Goal: Task Accomplishment & Management: Manage account settings

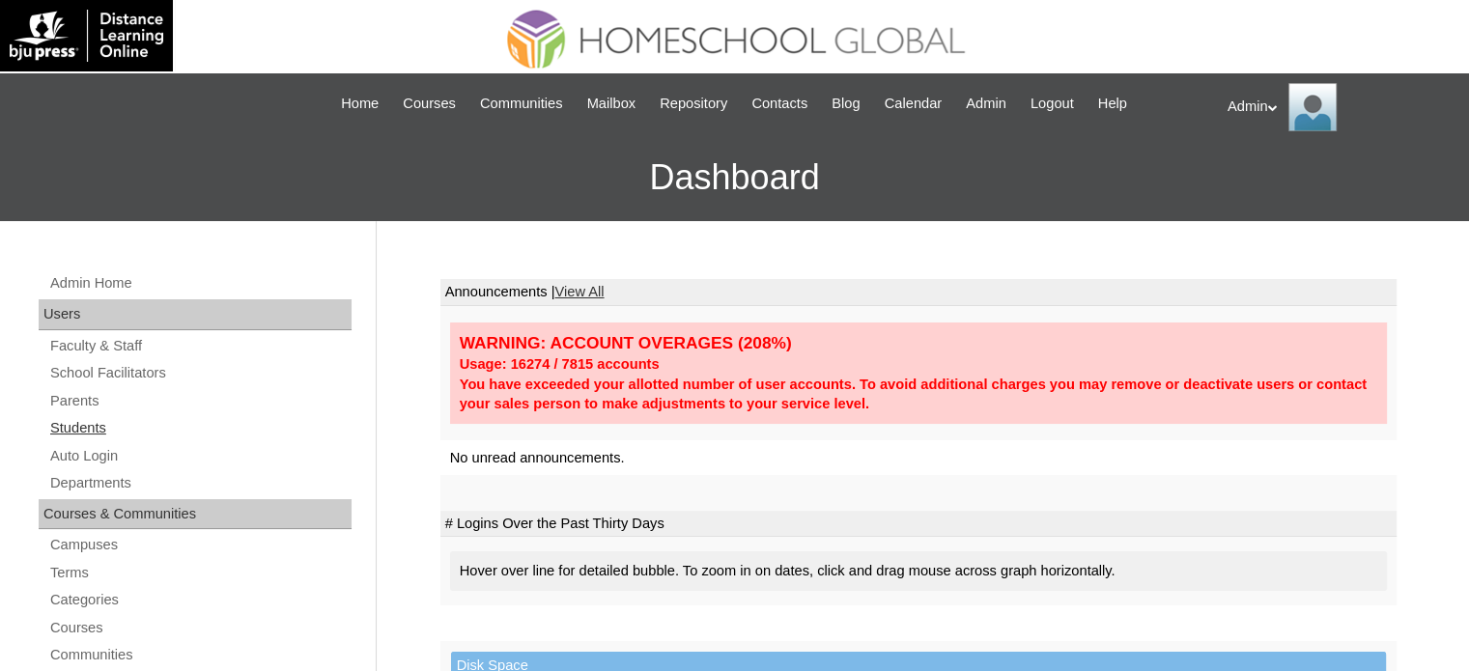
click at [100, 426] on link "Students" at bounding box center [199, 428] width 303 height 24
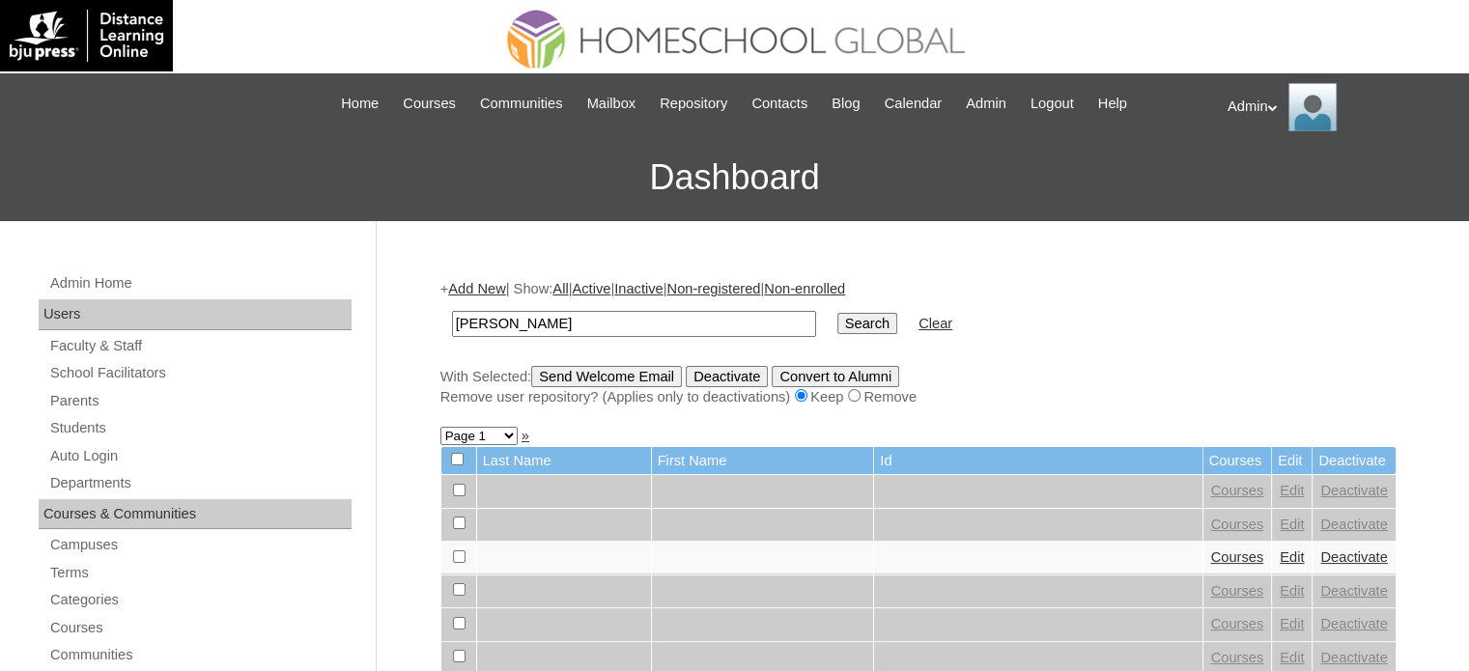
type input "Olmo"
click at [837, 320] on input "Search" at bounding box center [867, 323] width 60 height 21
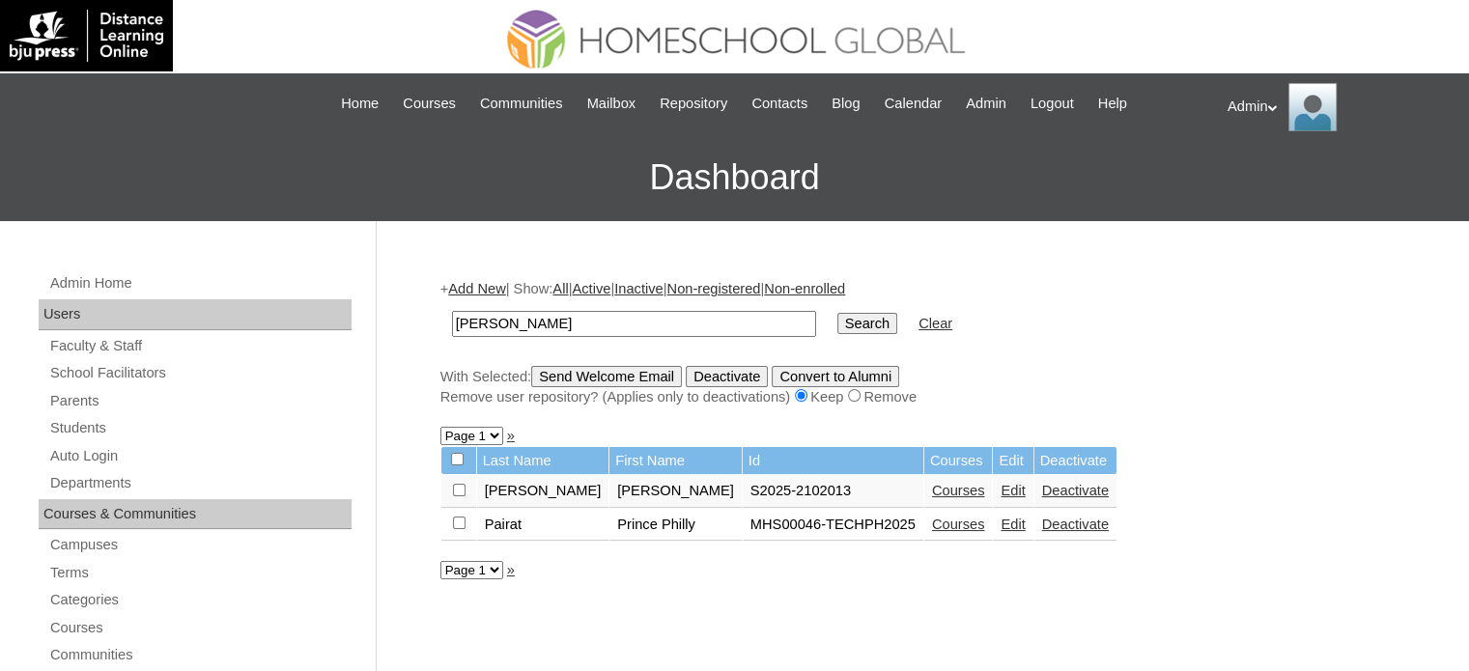
click at [932, 488] on link "Courses" at bounding box center [958, 490] width 53 height 15
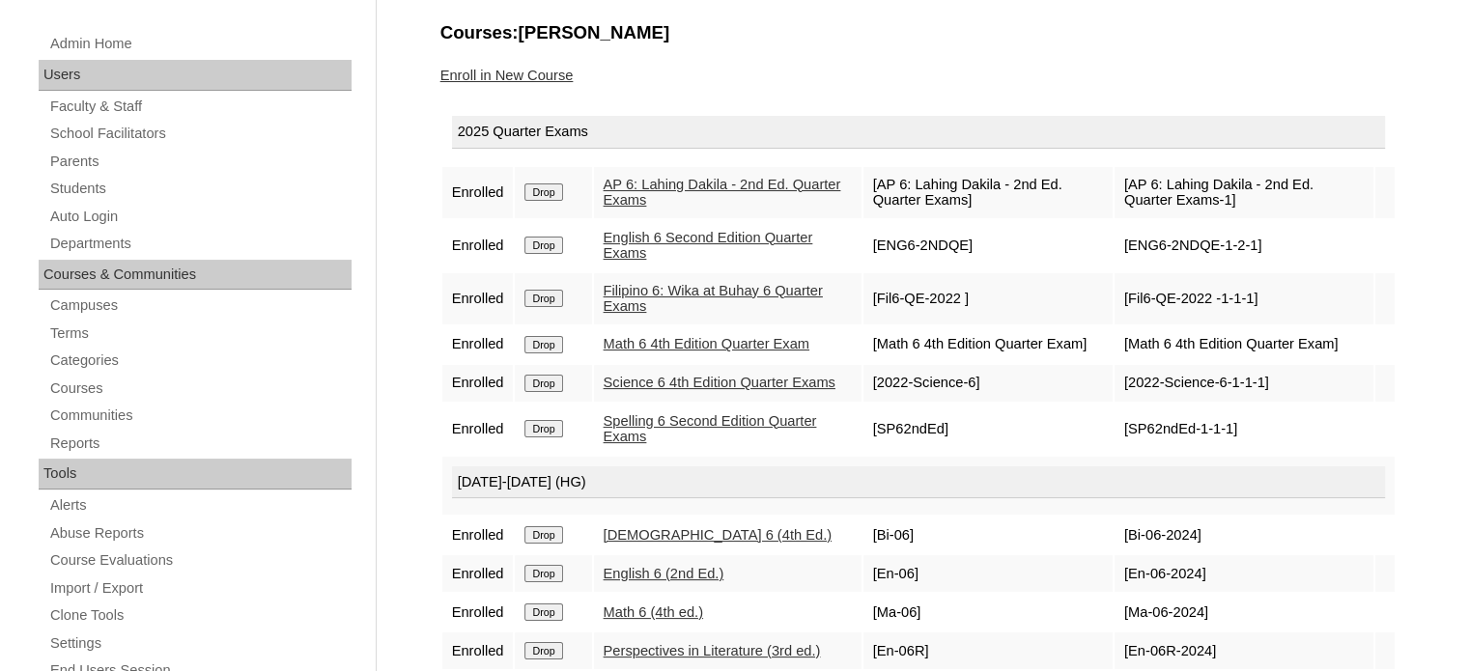
scroll to position [239, 0]
click at [513, 69] on link "Enroll in New Course" at bounding box center [506, 76] width 133 height 15
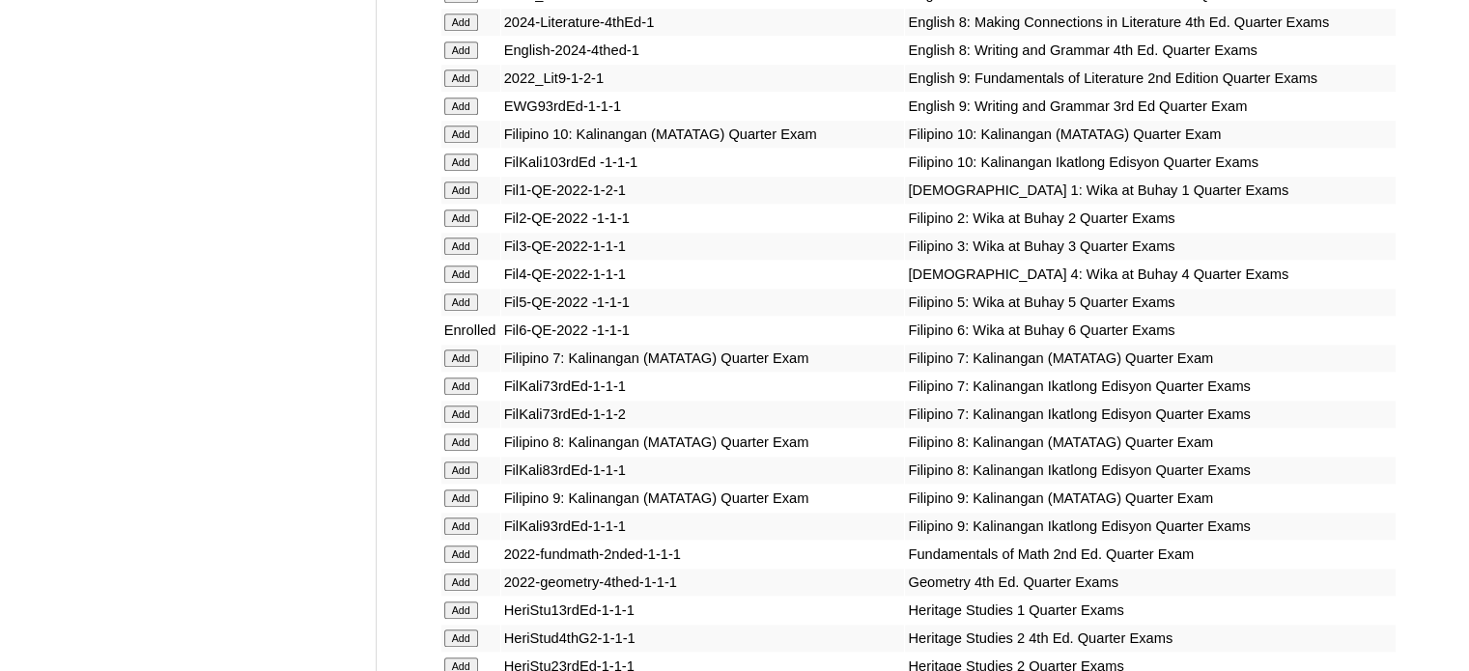
scroll to position [5426, 0]
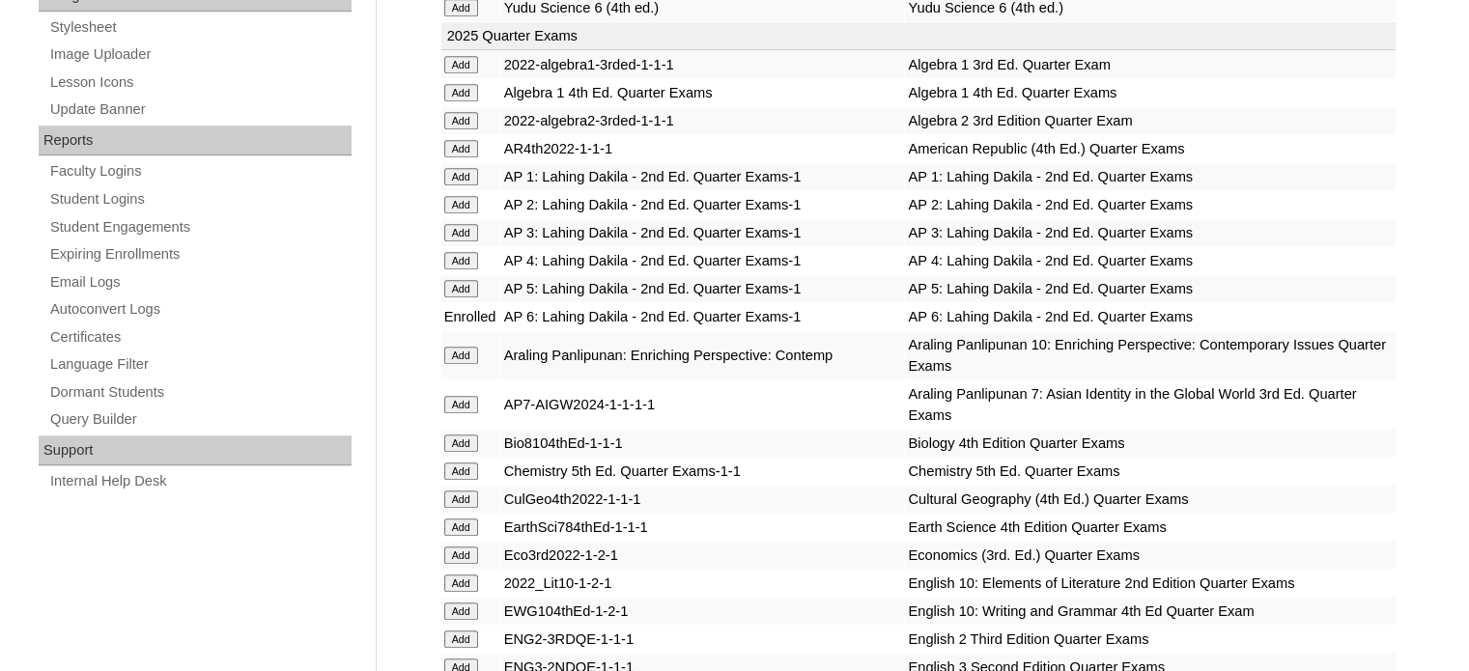
scroll to position [3980, 0]
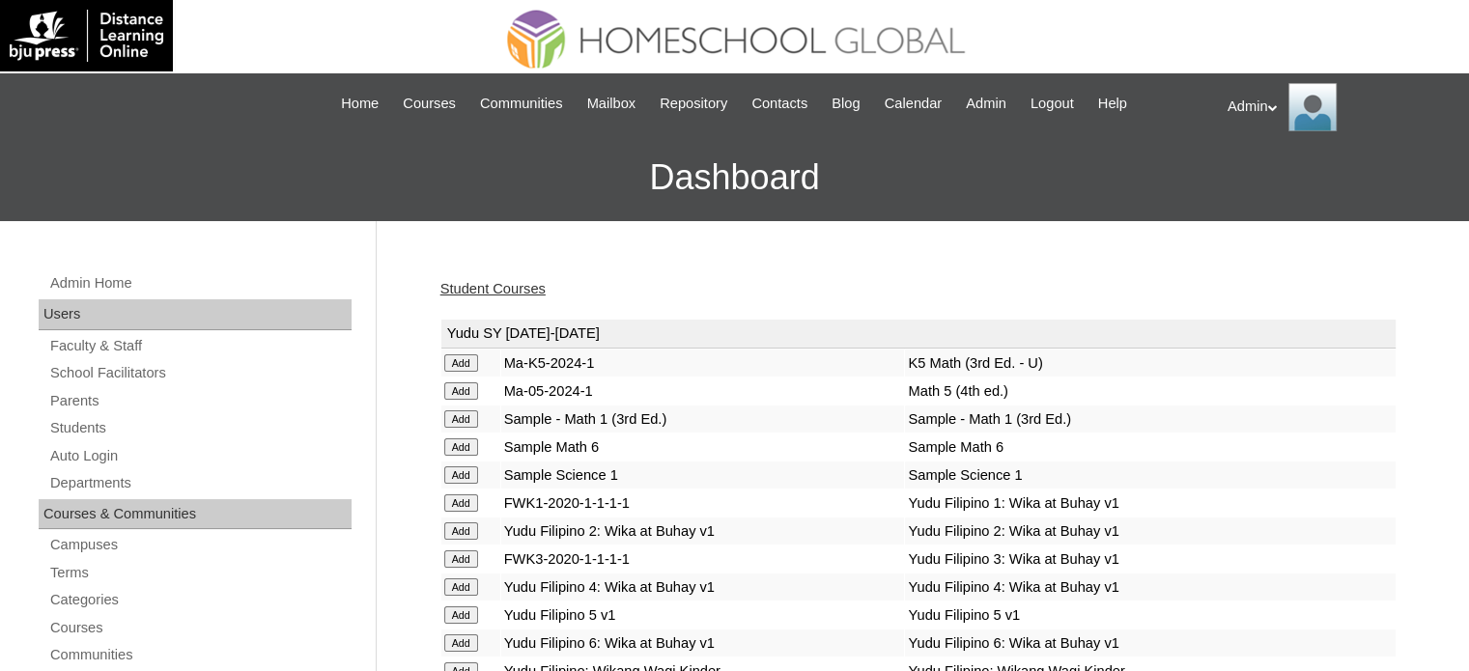
click at [522, 286] on link "Student Courses" at bounding box center [492, 288] width 105 height 15
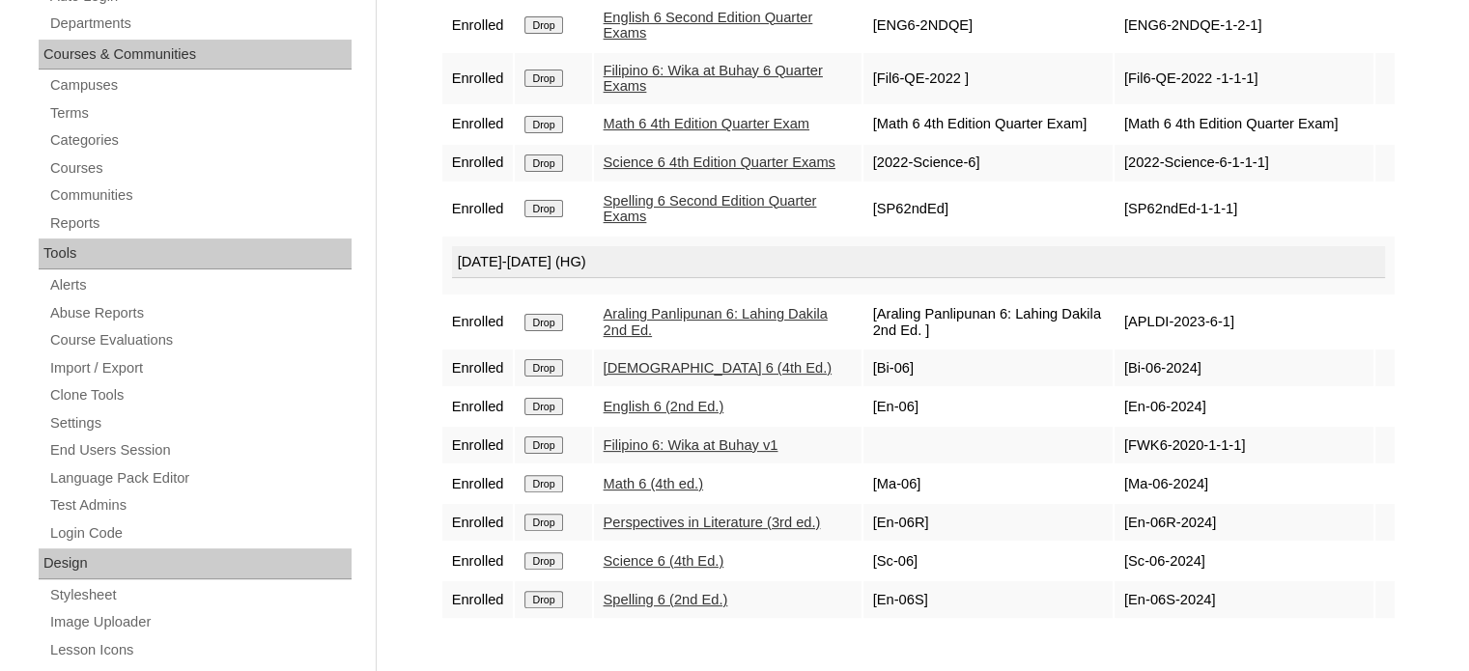
scroll to position [460, 0]
